Goal: Information Seeking & Learning: Learn about a topic

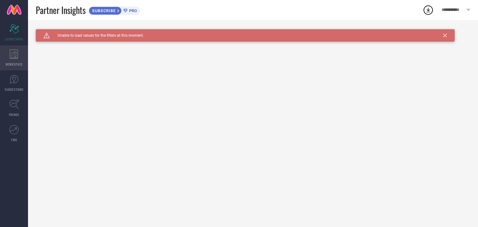
click at [15, 55] on icon at bounding box center [14, 53] width 9 height 9
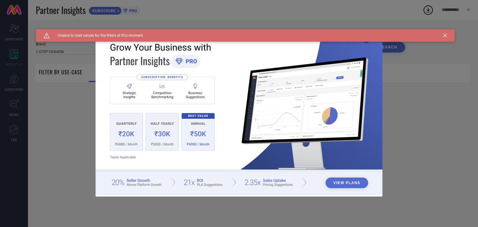
type input "1 STOP FASHION"
type input "All"
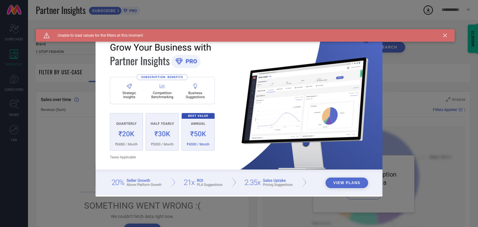
click at [16, 85] on div "View Plans" at bounding box center [239, 113] width 478 height 227
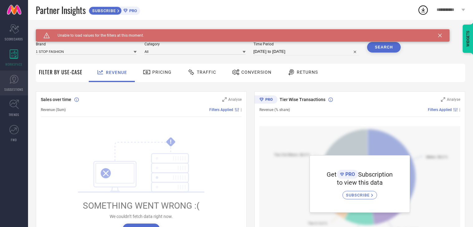
click at [15, 78] on icon at bounding box center [13, 79] width 9 height 9
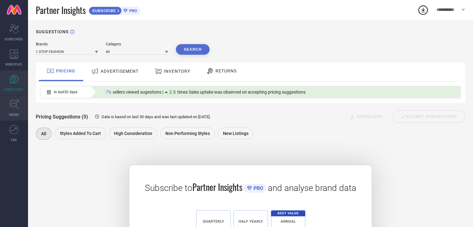
click at [15, 111] on link "TRENDS" at bounding box center [14, 108] width 28 height 25
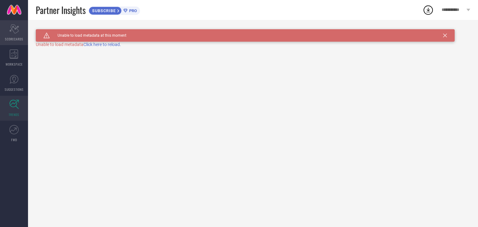
click at [12, 29] on icon at bounding box center [13, 28] width 9 height 9
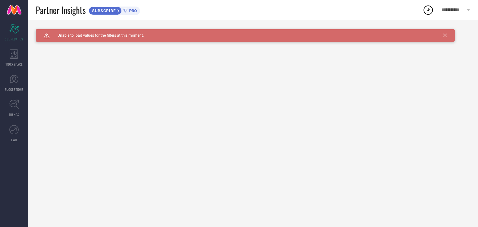
click at [134, 9] on span "PRO" at bounding box center [132, 10] width 9 height 5
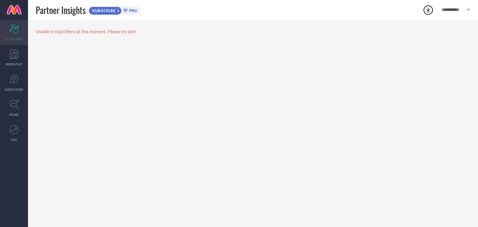
click at [9, 29] on icon "Scorecard" at bounding box center [14, 28] width 10 height 9
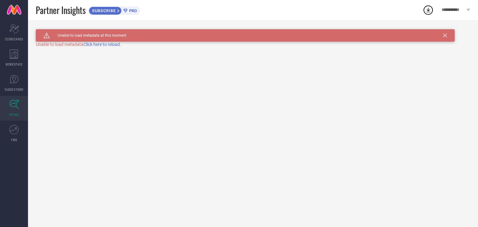
click at [102, 45] on span "Click here to reload." at bounding box center [102, 44] width 38 height 5
